Goal: Use online tool/utility: Utilize a website feature to perform a specific function

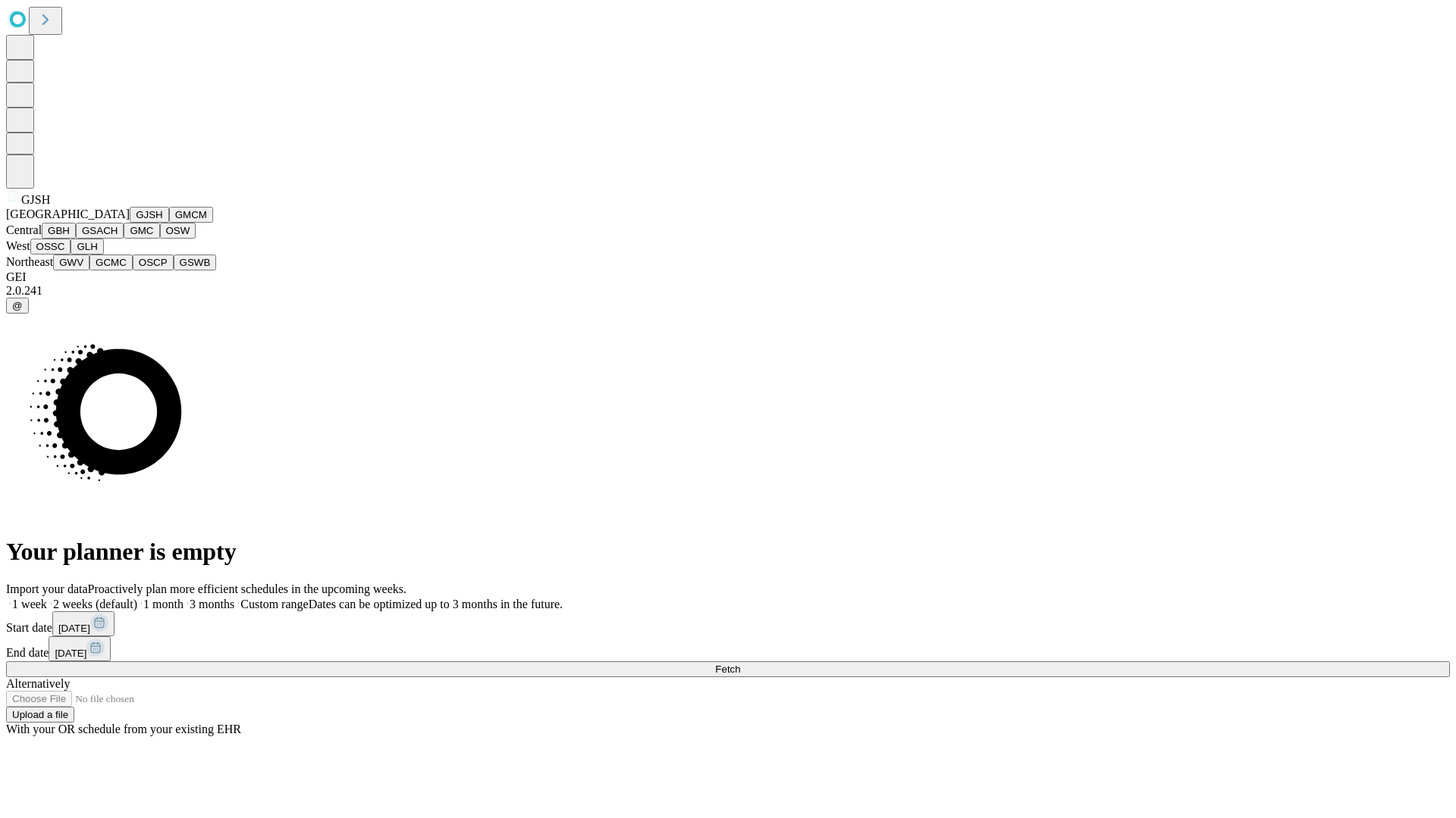
click at [130, 223] on button "GJSH" at bounding box center [149, 214] width 40 height 16
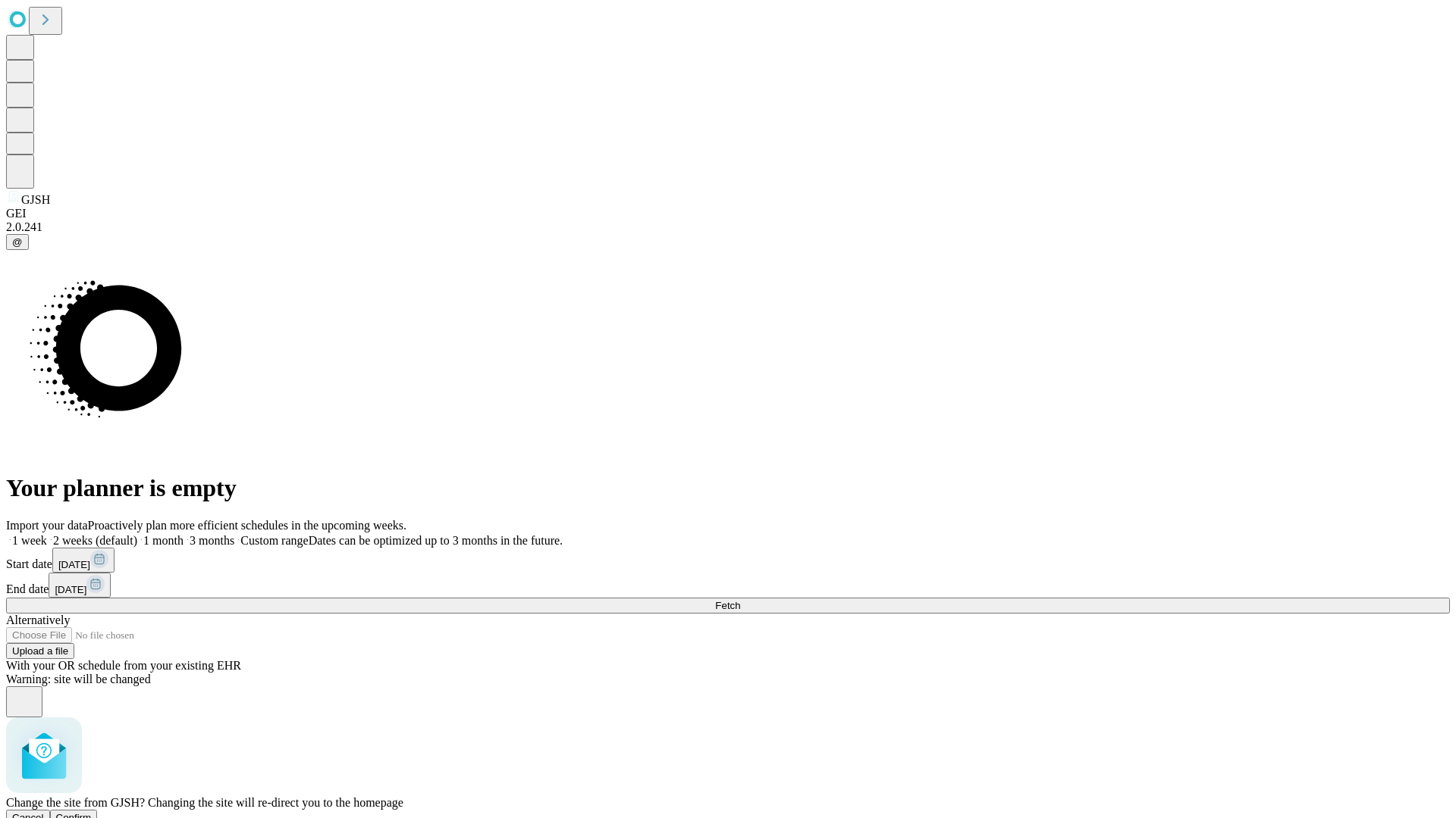
click at [91, 812] on span "Confirm" at bounding box center [74, 818] width 36 height 11
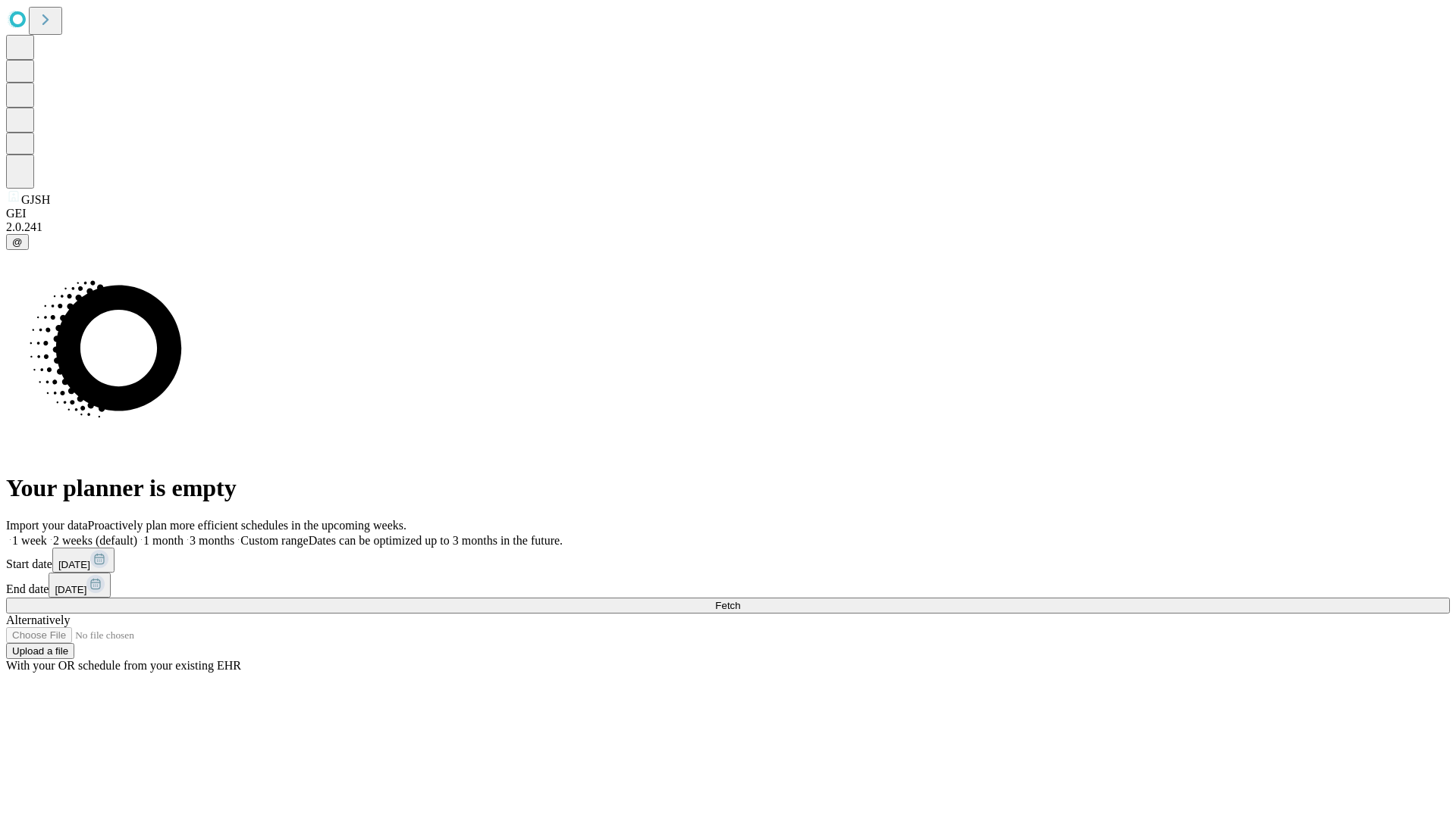
click at [184, 534] on label "1 month" at bounding box center [161, 540] width 46 height 13
click at [740, 600] on span "Fetch" at bounding box center [727, 606] width 25 height 11
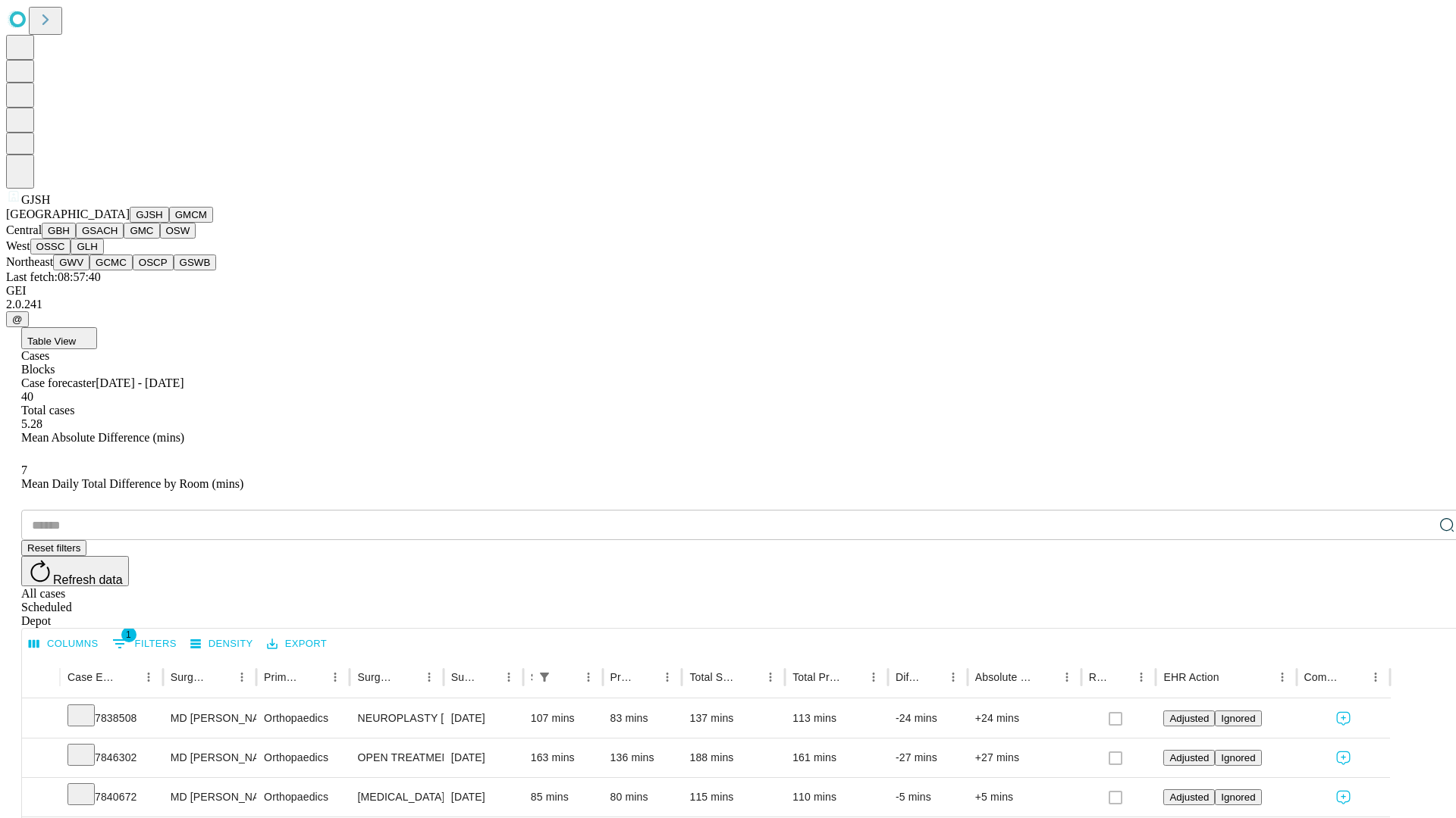
click at [169, 223] on button "GMCM" at bounding box center [191, 214] width 44 height 16
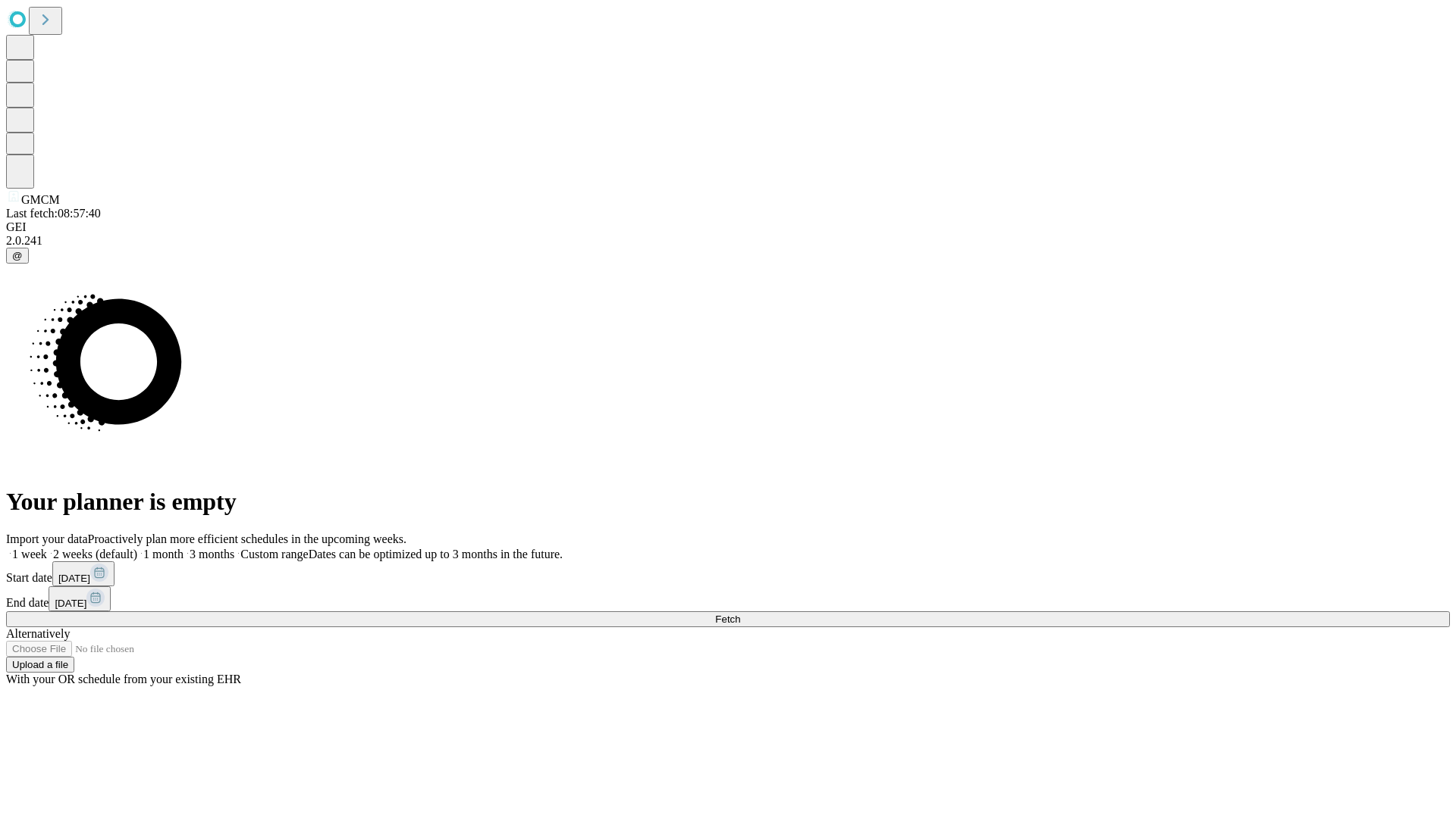
click at [184, 548] on label "1 month" at bounding box center [161, 554] width 46 height 13
click at [740, 614] on span "Fetch" at bounding box center [727, 620] width 25 height 11
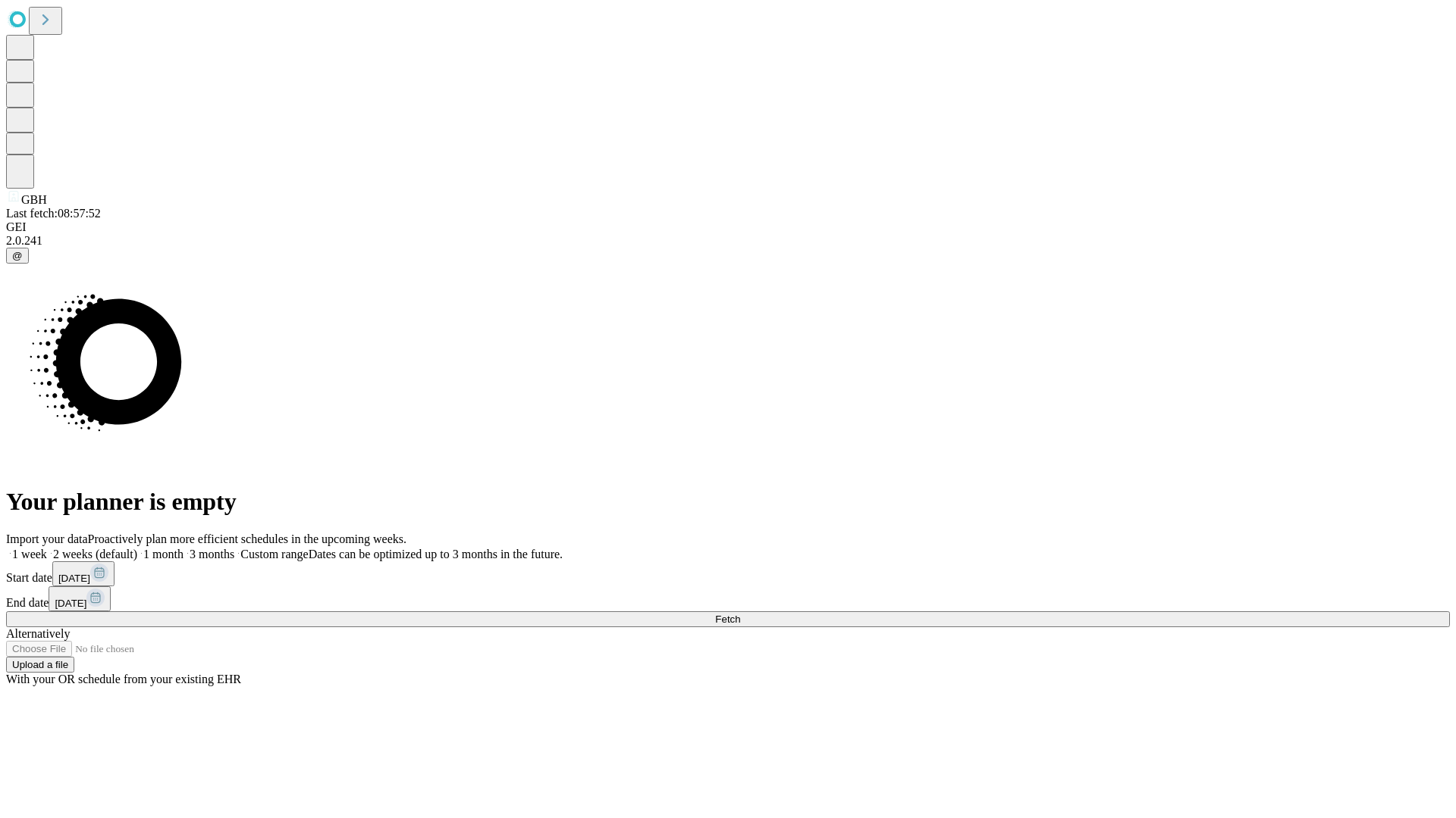
click at [184, 548] on label "1 month" at bounding box center [161, 554] width 46 height 13
click at [740, 614] on span "Fetch" at bounding box center [727, 620] width 25 height 11
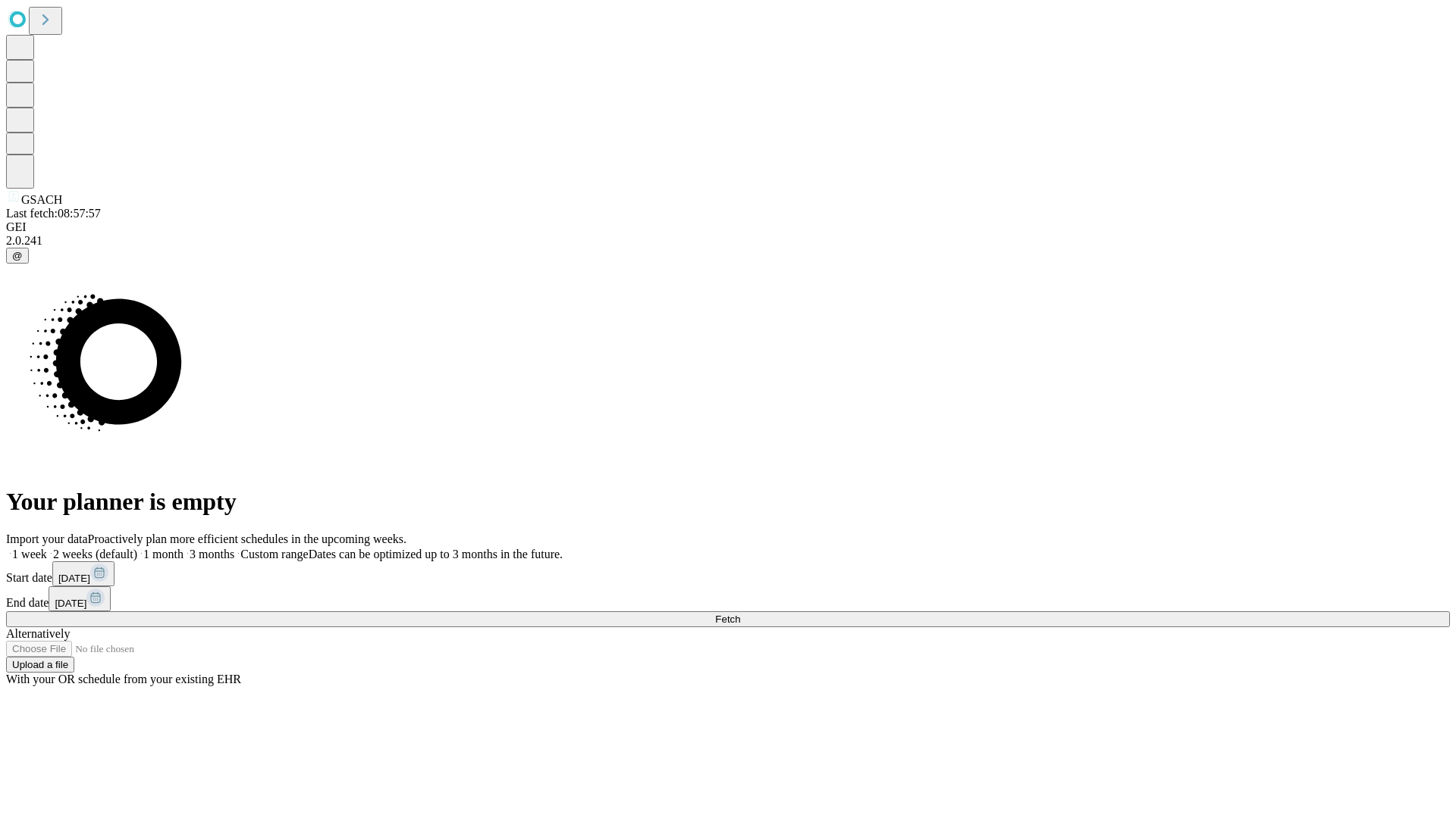
click at [740, 614] on span "Fetch" at bounding box center [727, 620] width 25 height 11
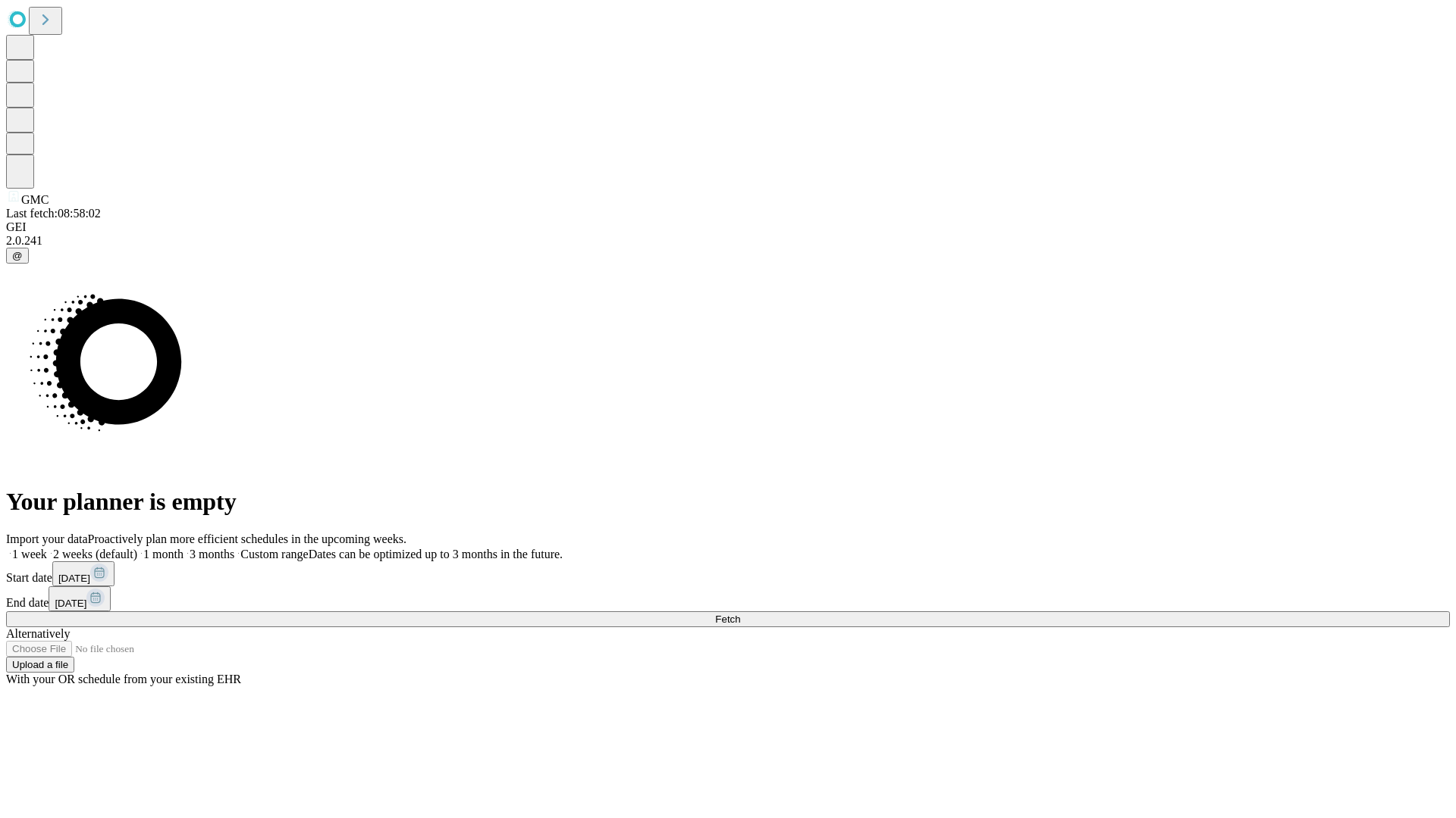
click at [184, 548] on label "1 month" at bounding box center [161, 554] width 46 height 13
click at [740, 614] on span "Fetch" at bounding box center [727, 620] width 25 height 11
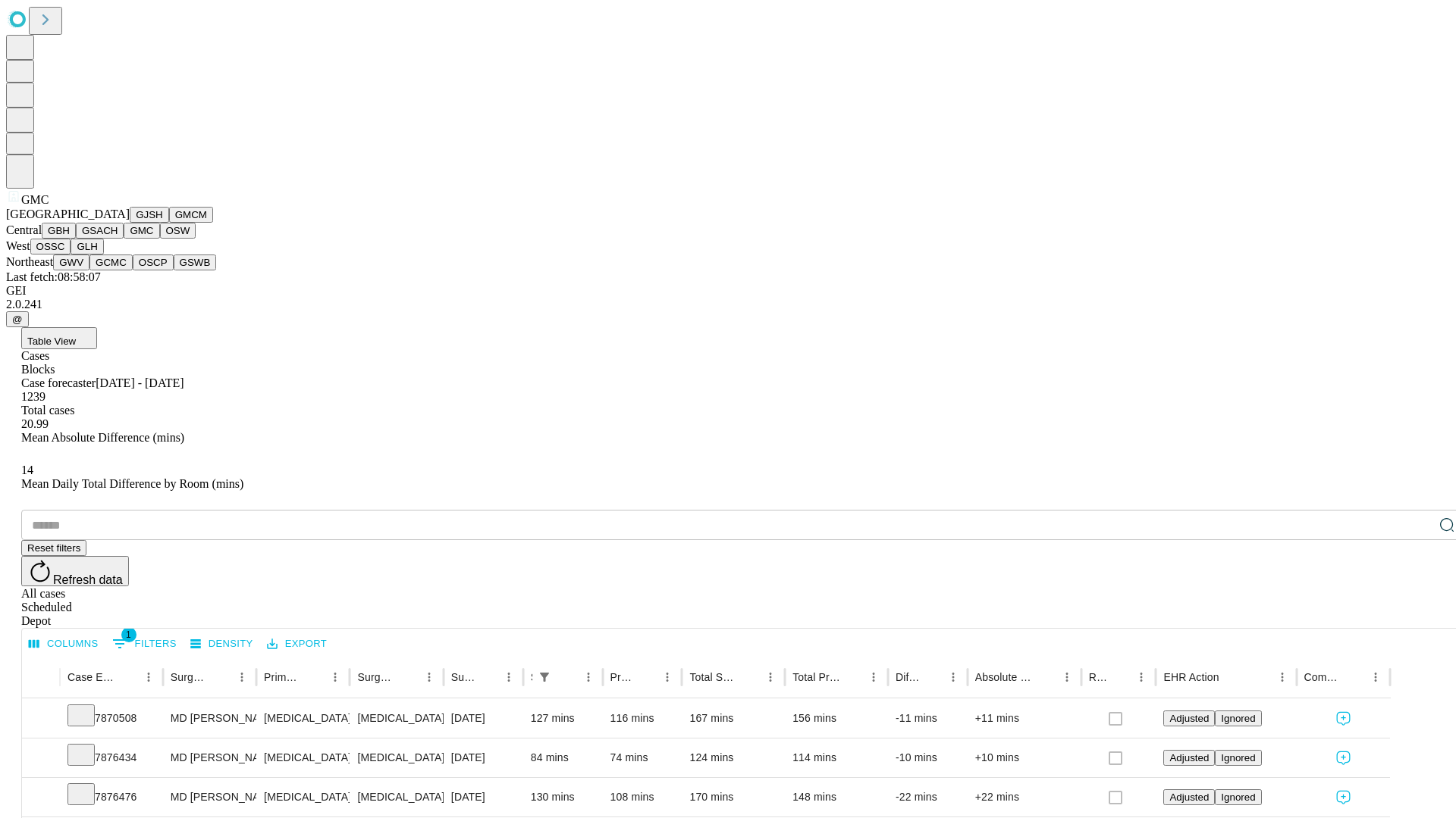
click at [160, 239] on button "OSW" at bounding box center [177, 231] width 36 height 16
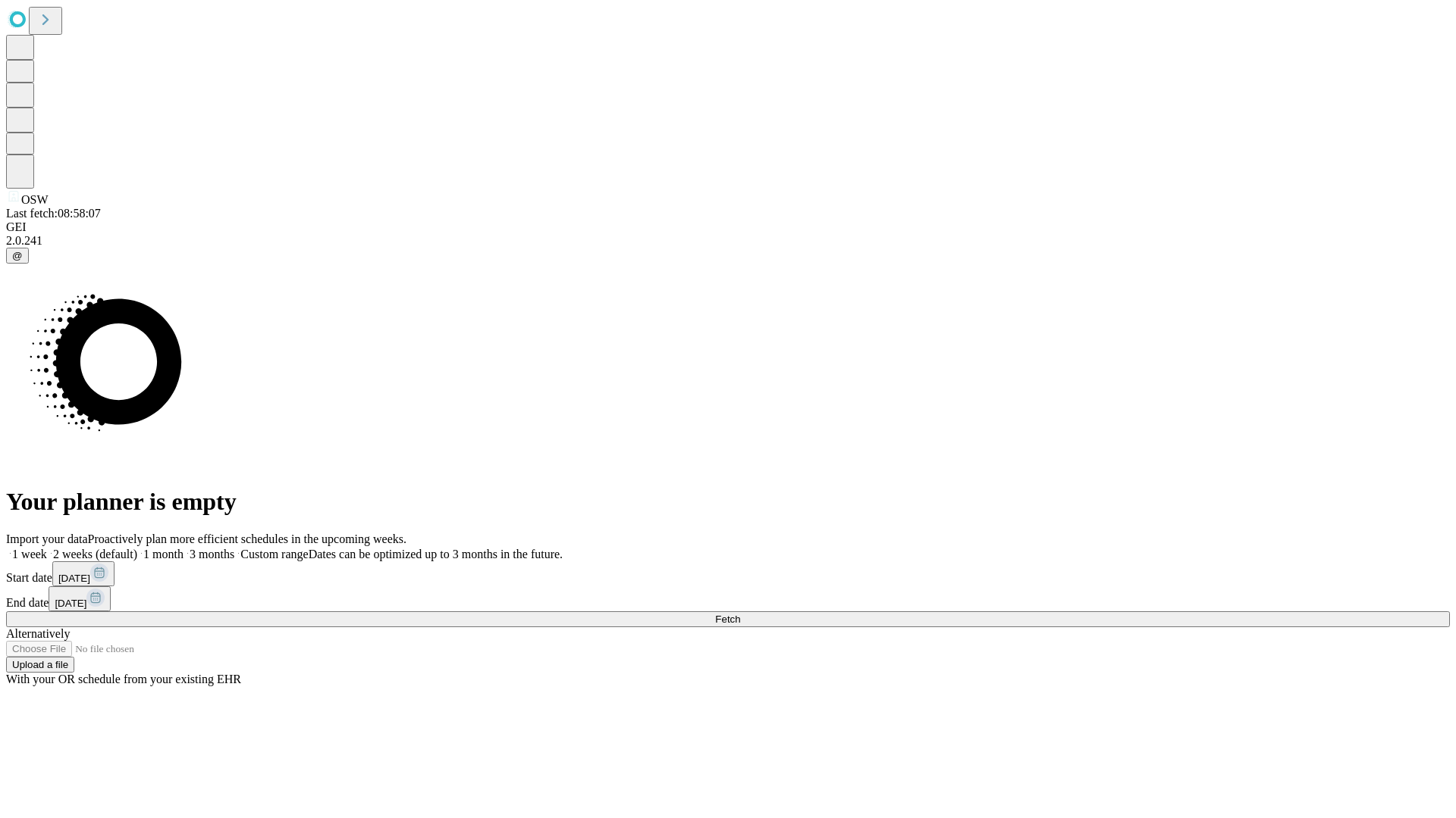
click at [184, 548] on label "1 month" at bounding box center [161, 554] width 46 height 13
click at [740, 614] on span "Fetch" at bounding box center [727, 620] width 25 height 11
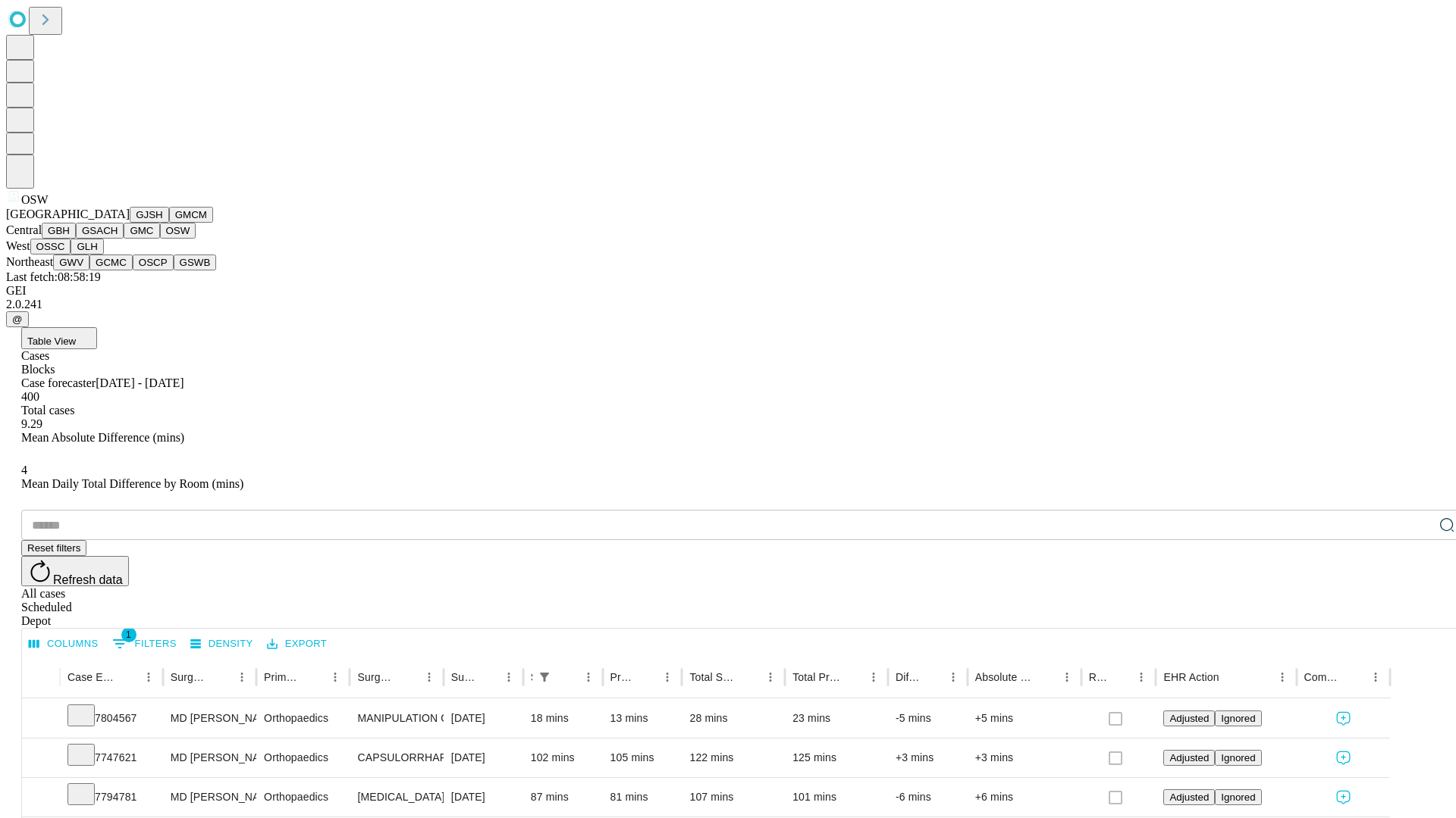
click at [71, 255] on button "OSSC" at bounding box center [51, 246] width 41 height 16
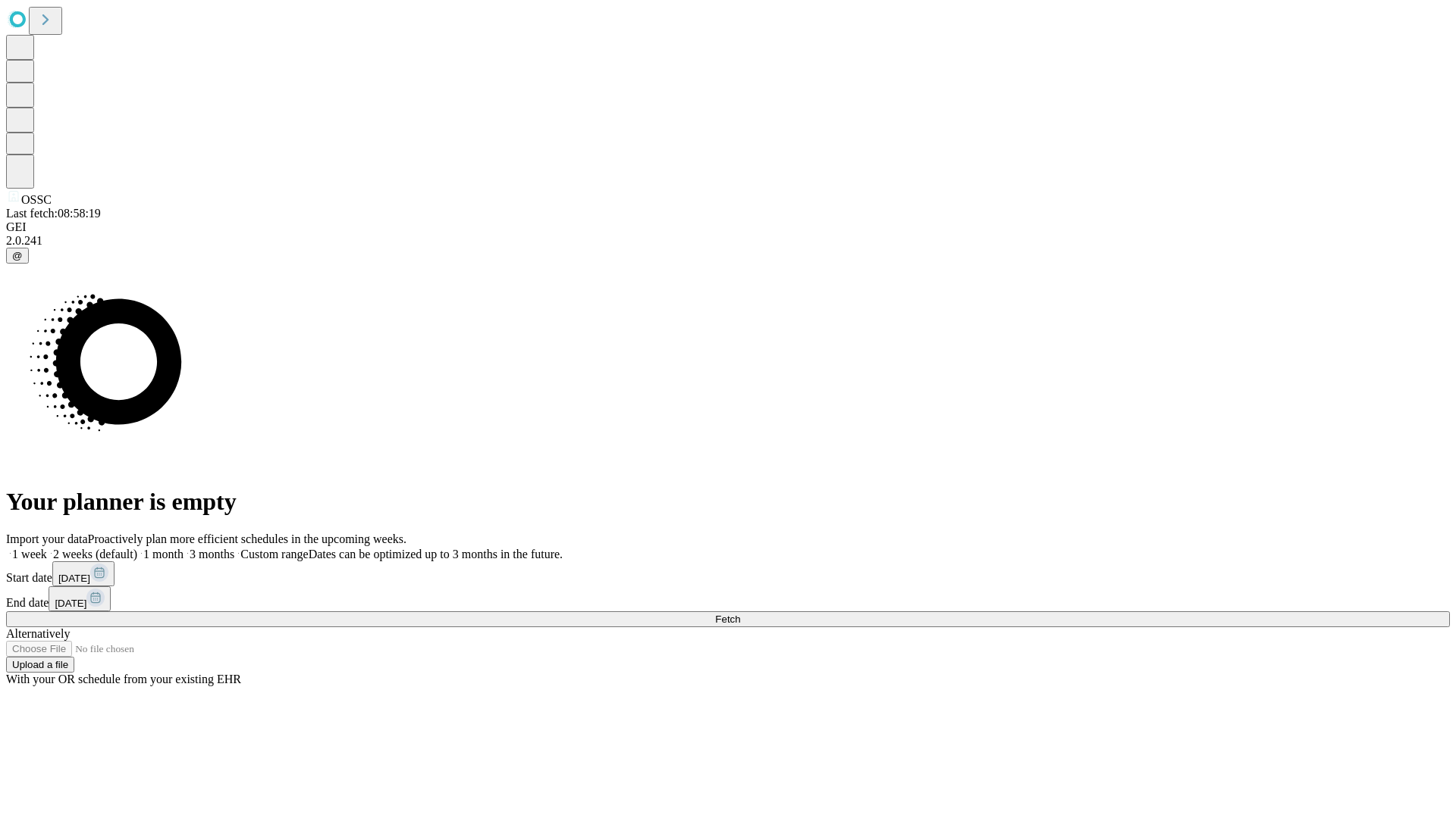
click at [740, 614] on span "Fetch" at bounding box center [727, 620] width 25 height 11
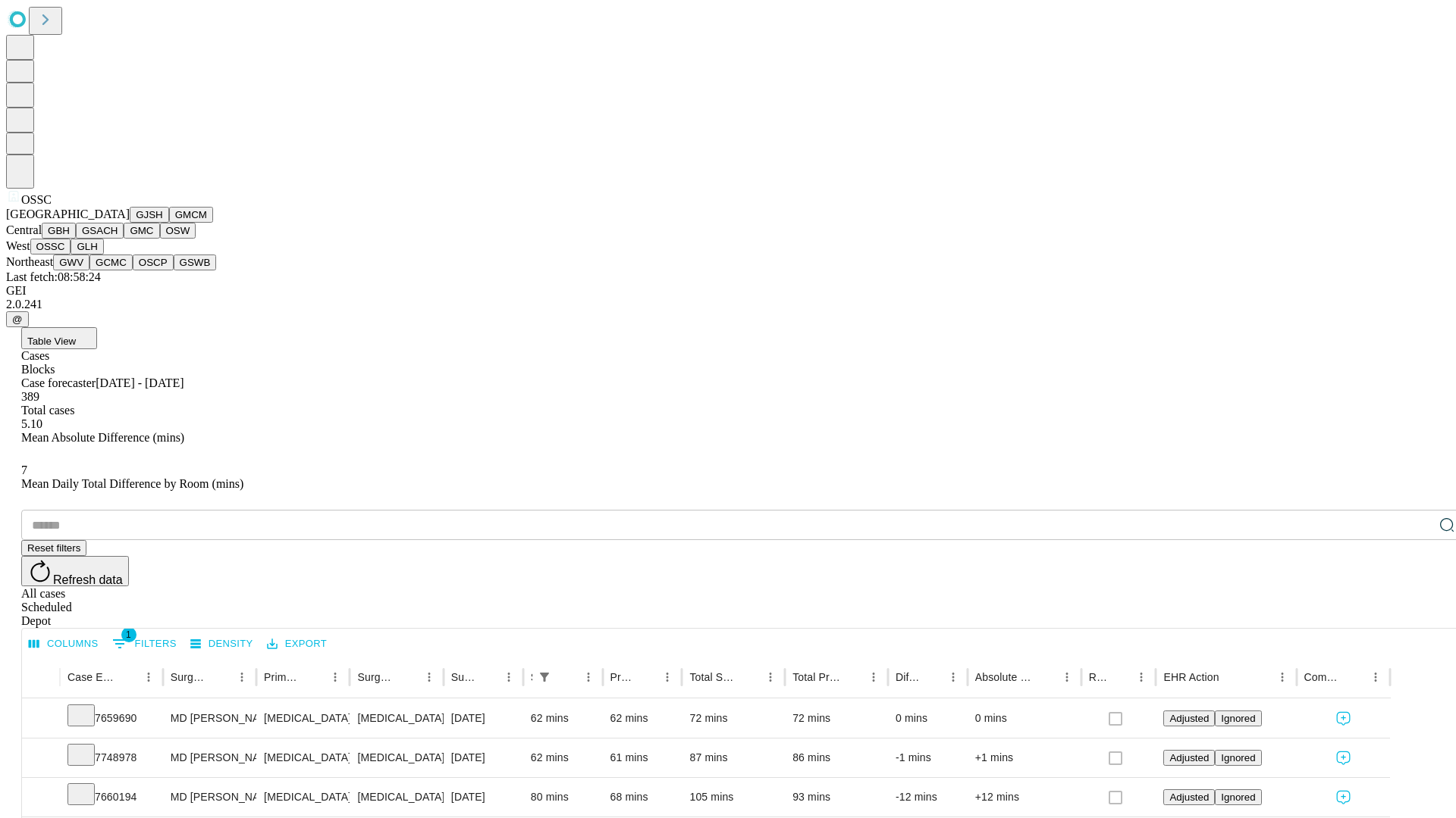
click at [103, 255] on button "GLH" at bounding box center [86, 246] width 32 height 16
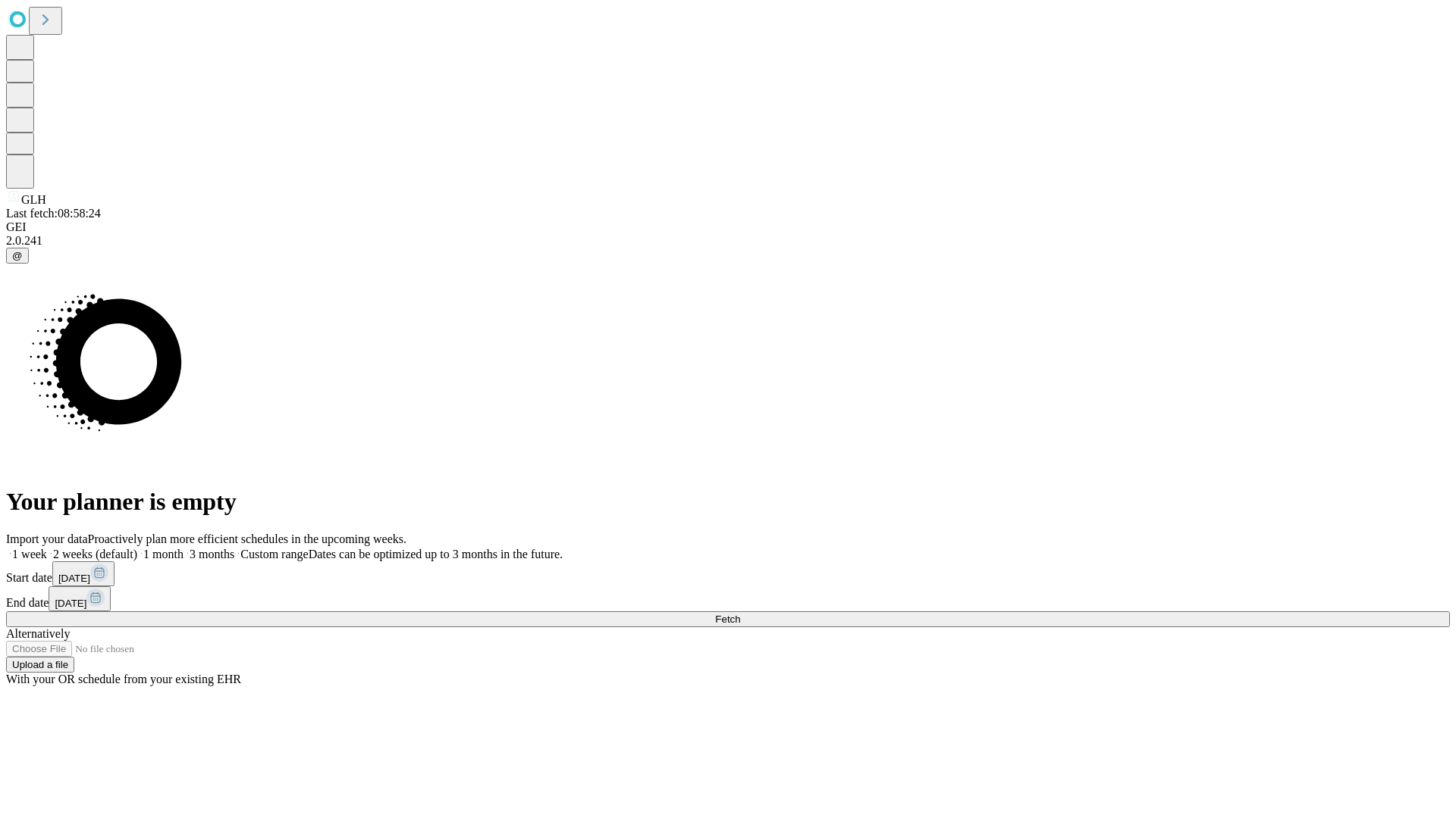
click at [184, 548] on label "1 month" at bounding box center [161, 554] width 46 height 13
click at [740, 614] on span "Fetch" at bounding box center [727, 620] width 25 height 11
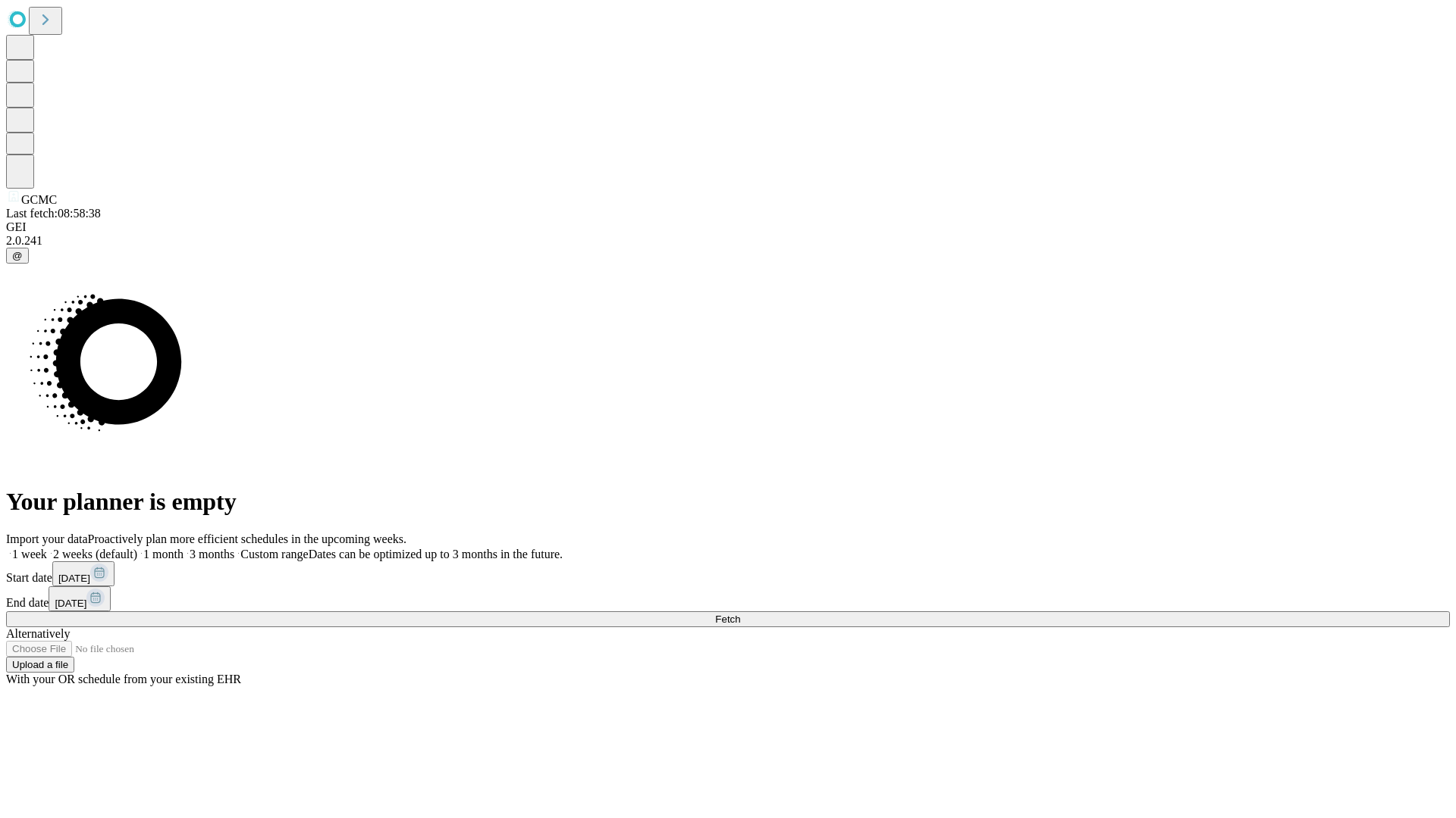
click at [184, 548] on label "1 month" at bounding box center [161, 554] width 46 height 13
click at [740, 614] on span "Fetch" at bounding box center [727, 620] width 25 height 11
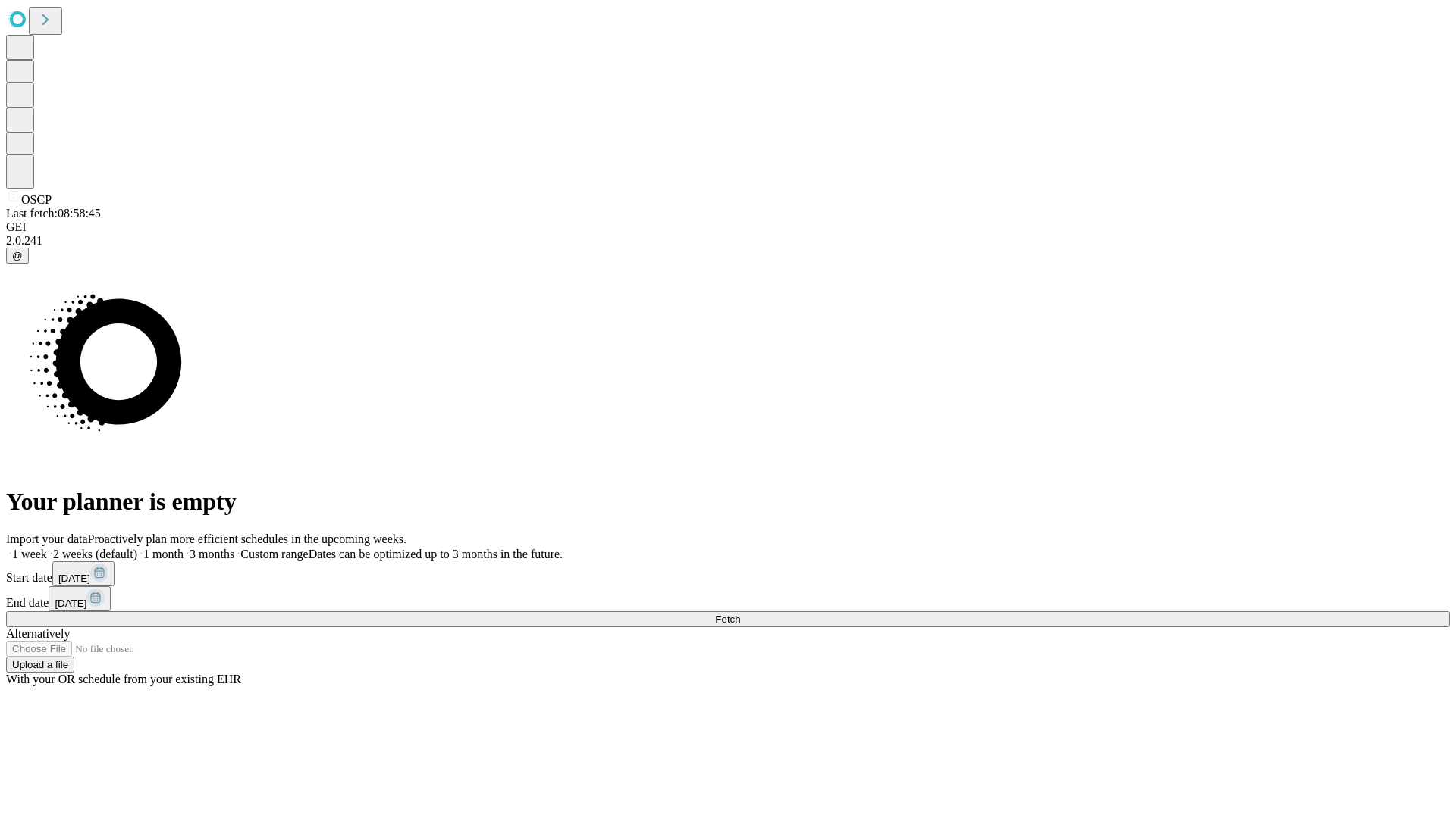
click at [184, 548] on label "1 month" at bounding box center [161, 554] width 46 height 13
click at [740, 614] on span "Fetch" at bounding box center [727, 620] width 25 height 11
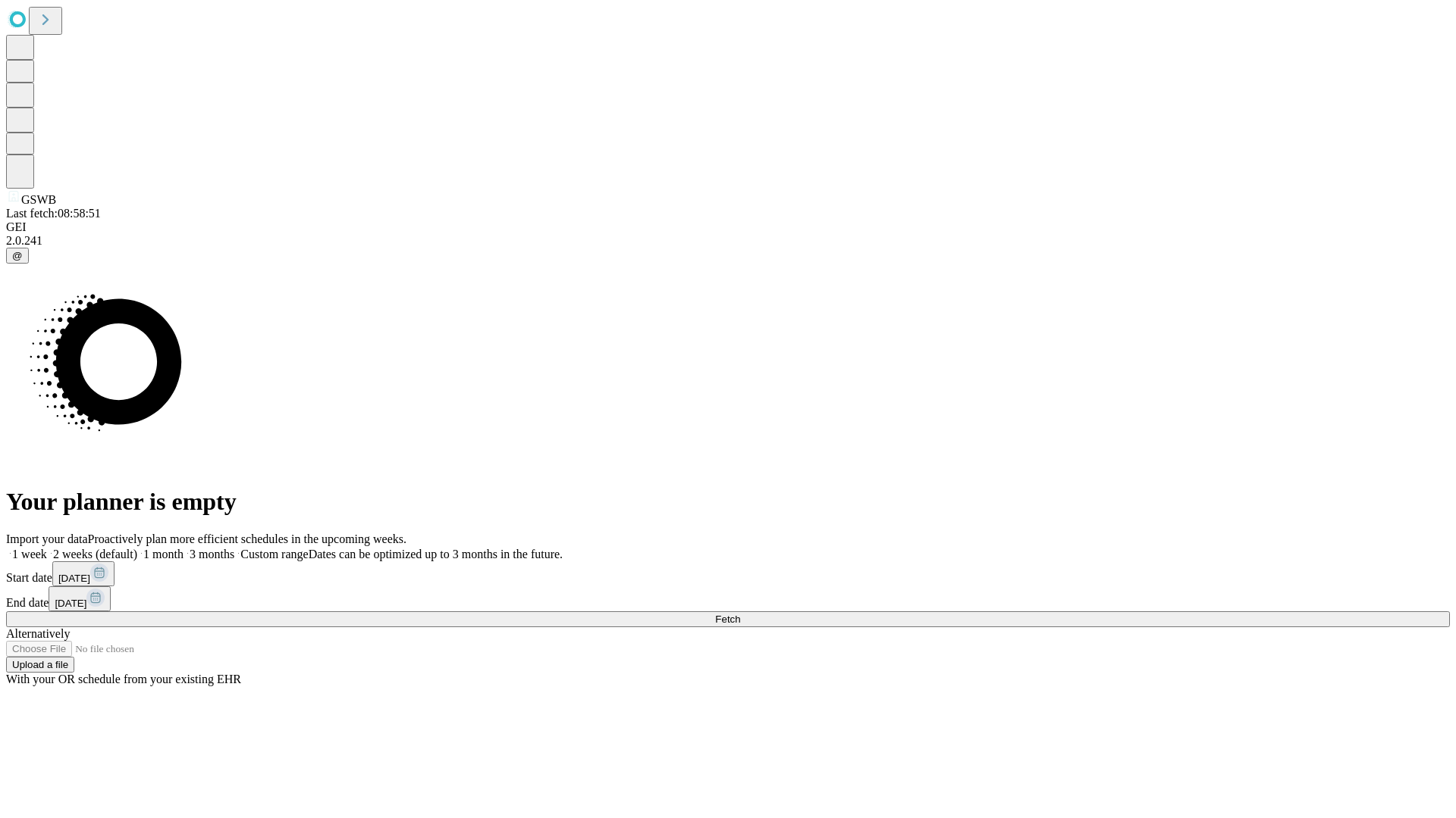
click at [740, 614] on span "Fetch" at bounding box center [727, 620] width 25 height 11
